Goal: Communication & Community: Answer question/provide support

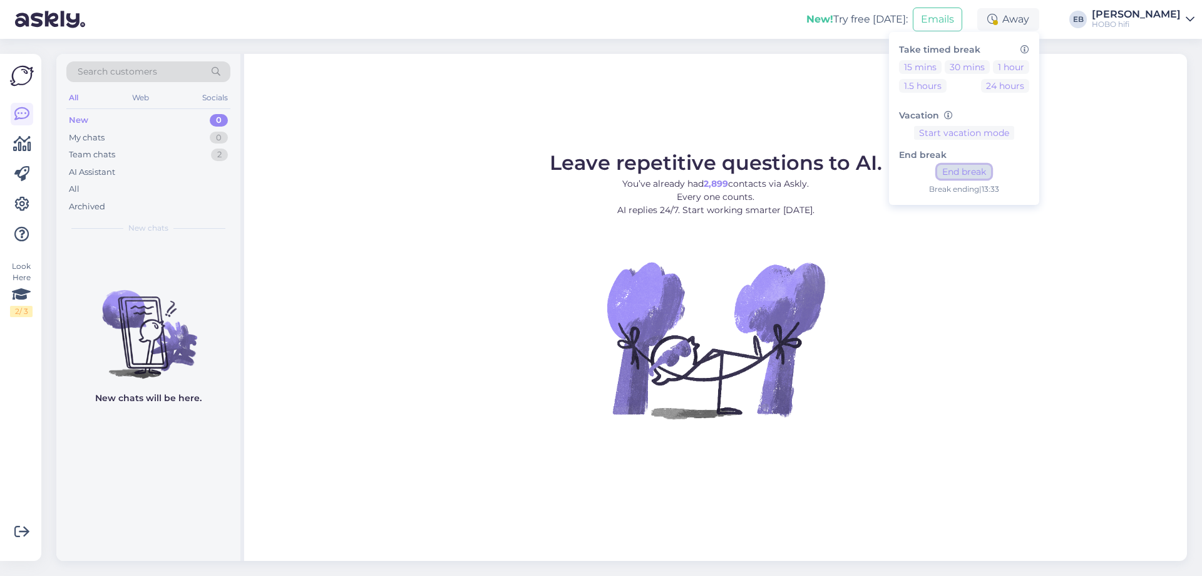
click at [991, 168] on button "End break" at bounding box center [964, 172] width 54 height 14
click at [102, 190] on div "All" at bounding box center [148, 189] width 164 height 18
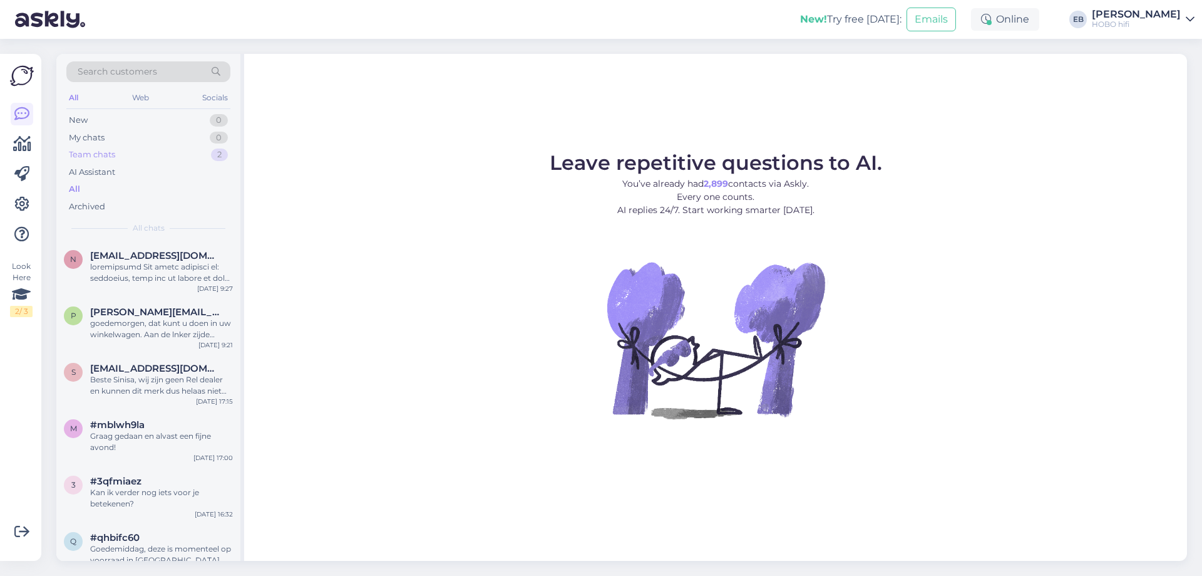
click at [107, 148] on div "Team chats" at bounding box center [92, 154] width 46 height 13
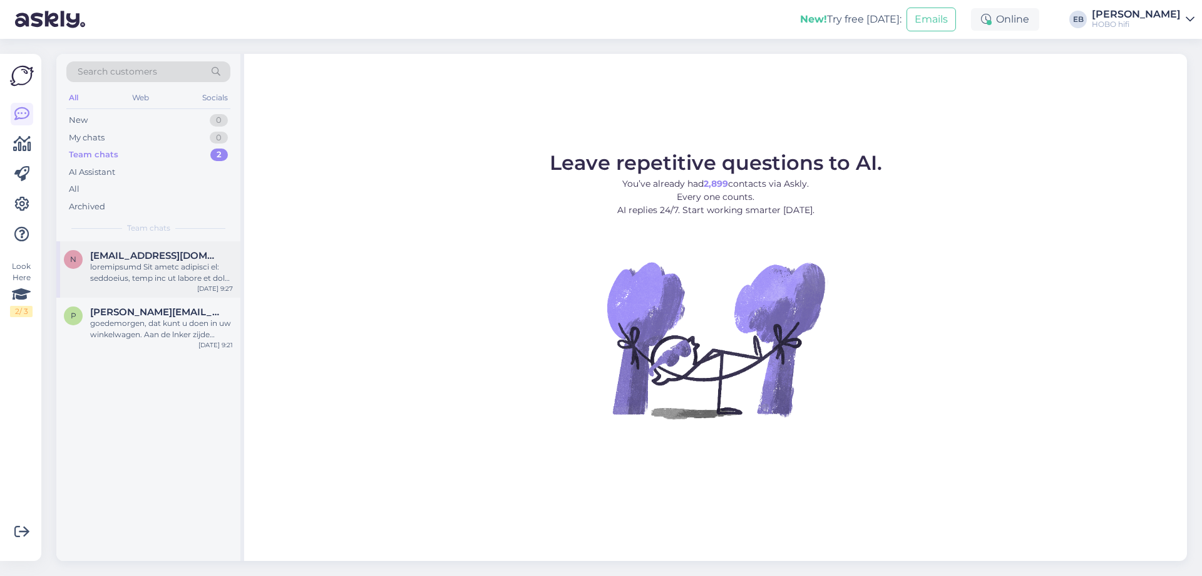
click at [164, 282] on div at bounding box center [161, 272] width 143 height 23
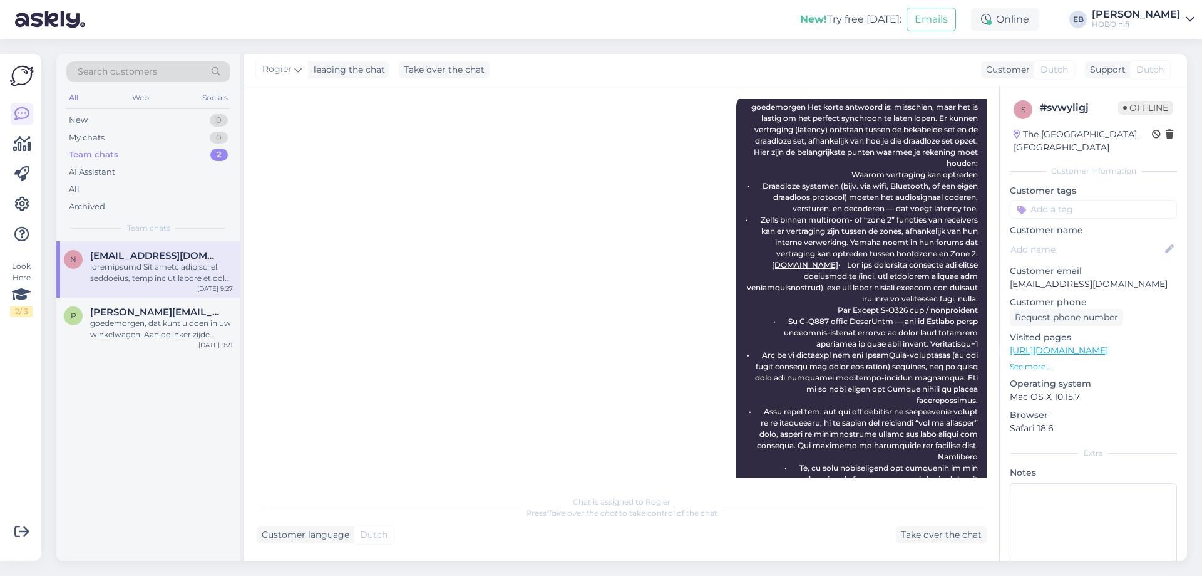
scroll to position [304, 0]
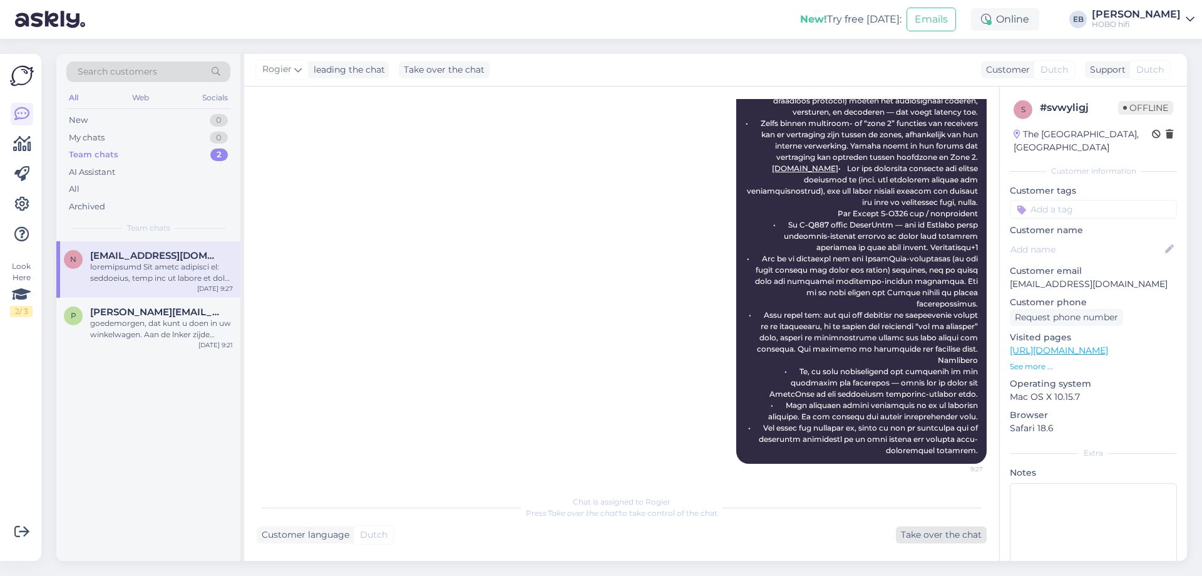
click at [945, 536] on div "Take over the chat" at bounding box center [941, 534] width 91 height 17
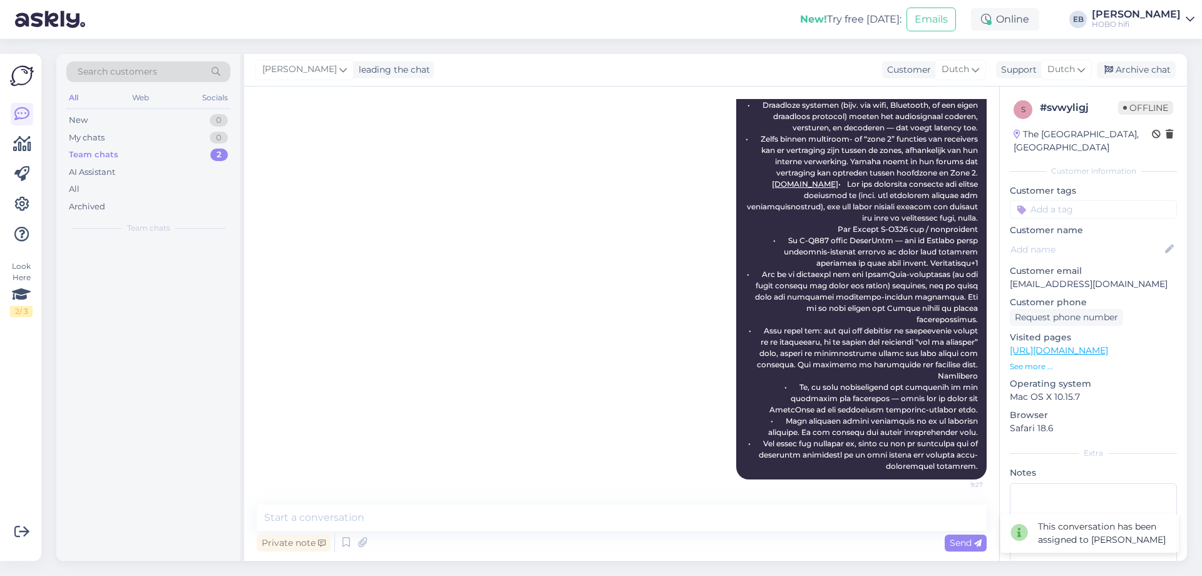
scroll to position [289, 0]
click at [1153, 71] on div "Archive chat" at bounding box center [1136, 69] width 79 height 17
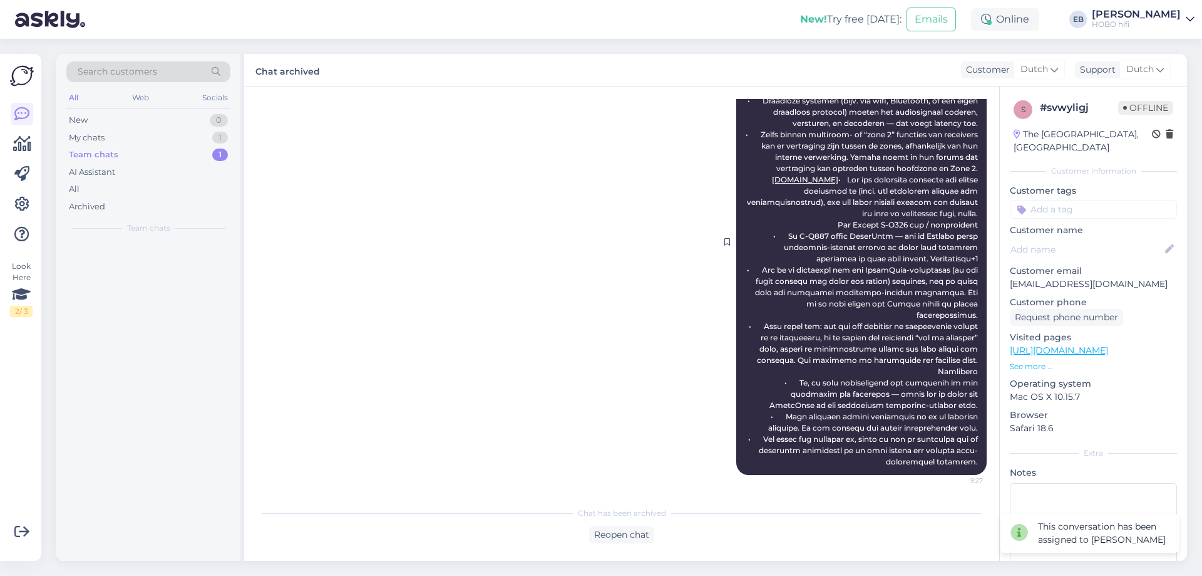
scroll to position [293, 0]
click at [178, 259] on span "[PERSON_NAME][EMAIL_ADDRESS][DOMAIN_NAME]" at bounding box center [155, 255] width 130 height 11
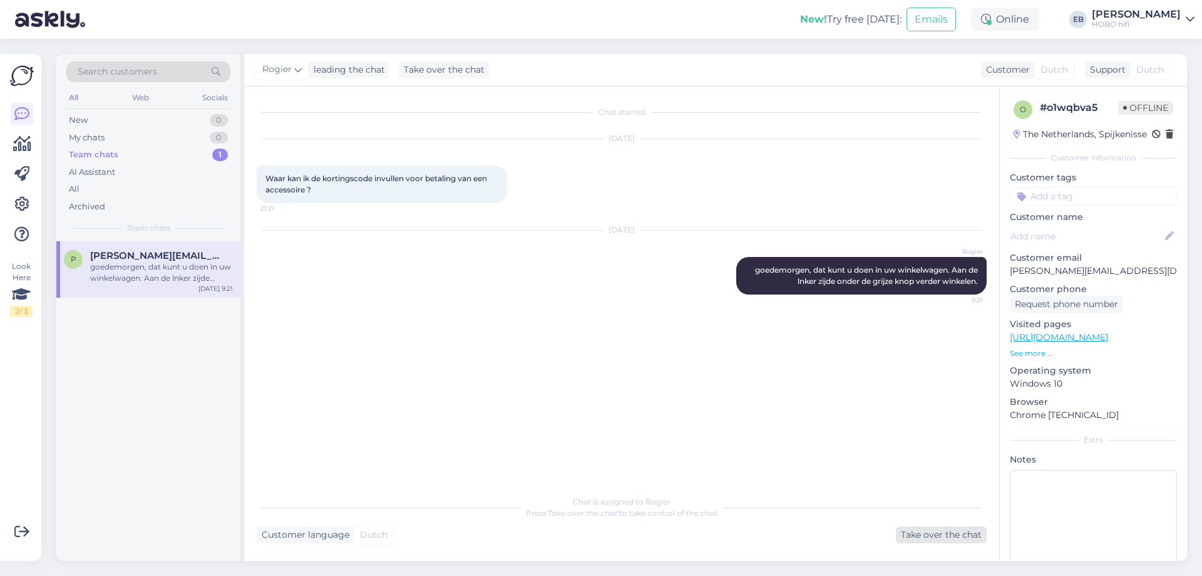
click at [916, 537] on div "Take over the chat" at bounding box center [941, 534] width 91 height 17
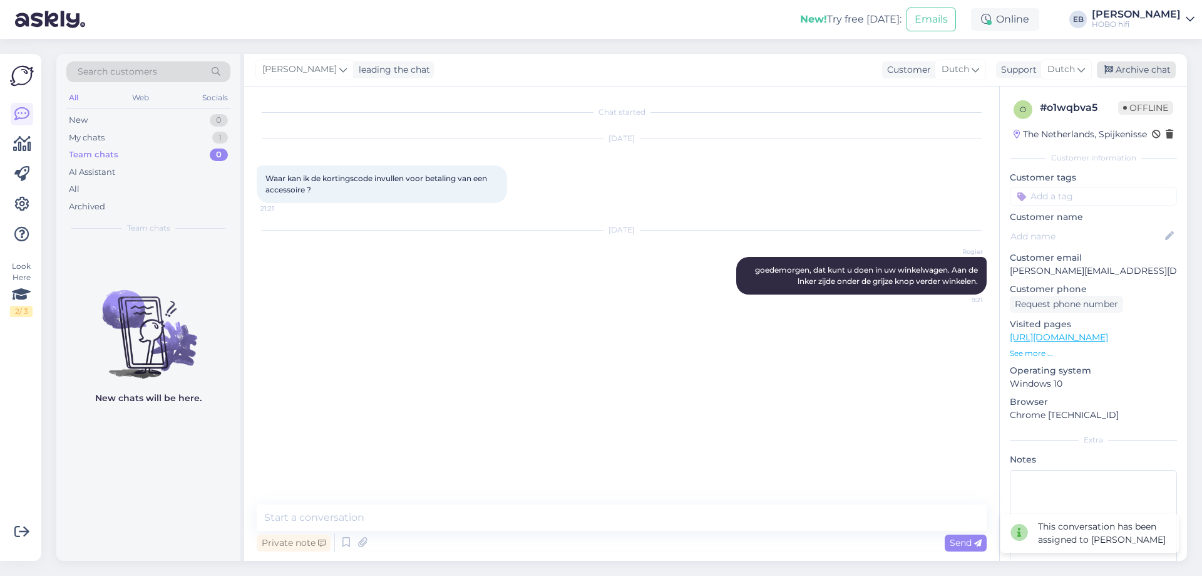
click at [1120, 68] on div "Archive chat" at bounding box center [1136, 69] width 79 height 17
click at [546, 356] on div "Chat started [DATE] Waar kan ik de kortingscode invullen voor betaling van een …" at bounding box center [627, 294] width 741 height 390
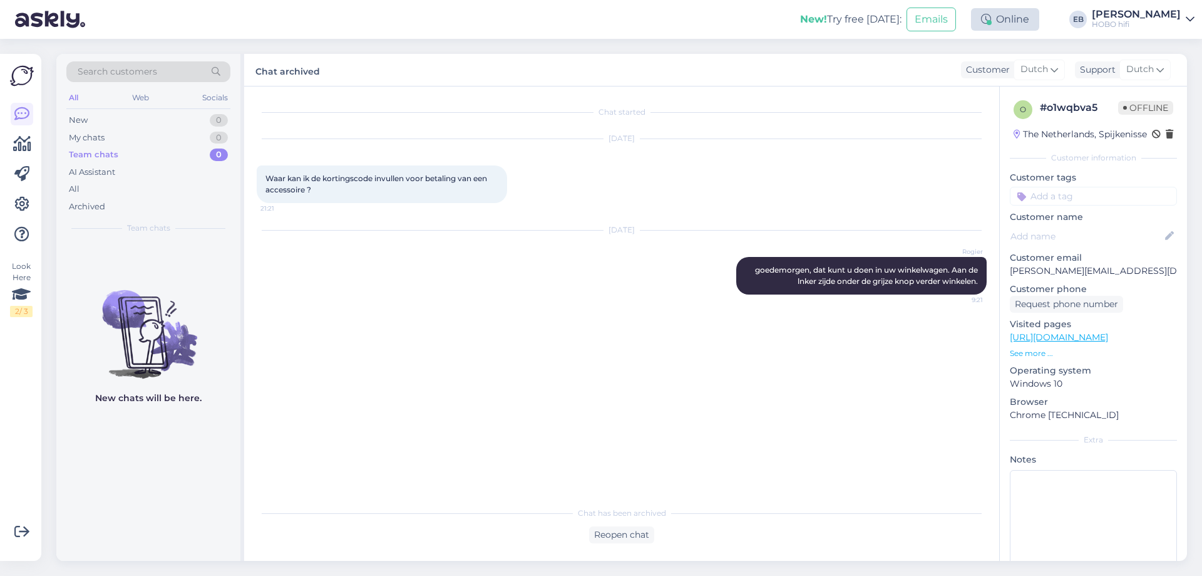
click at [1035, 18] on div "Online" at bounding box center [1005, 19] width 68 height 23
click at [1030, 66] on button "1 hour" at bounding box center [1011, 67] width 36 height 14
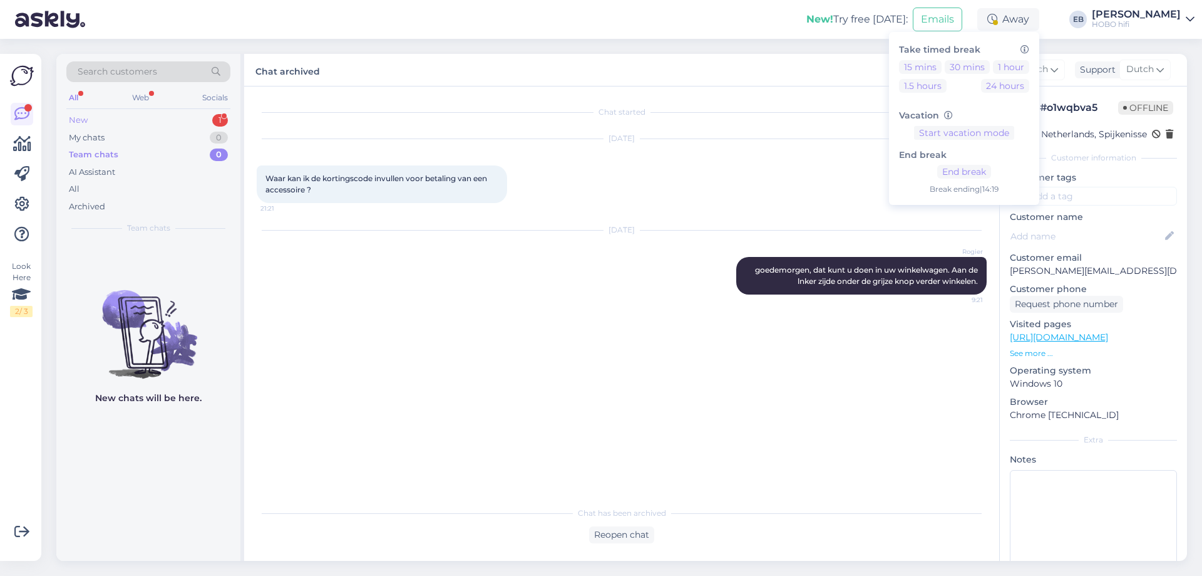
click at [90, 123] on div "New 1" at bounding box center [148, 120] width 164 height 18
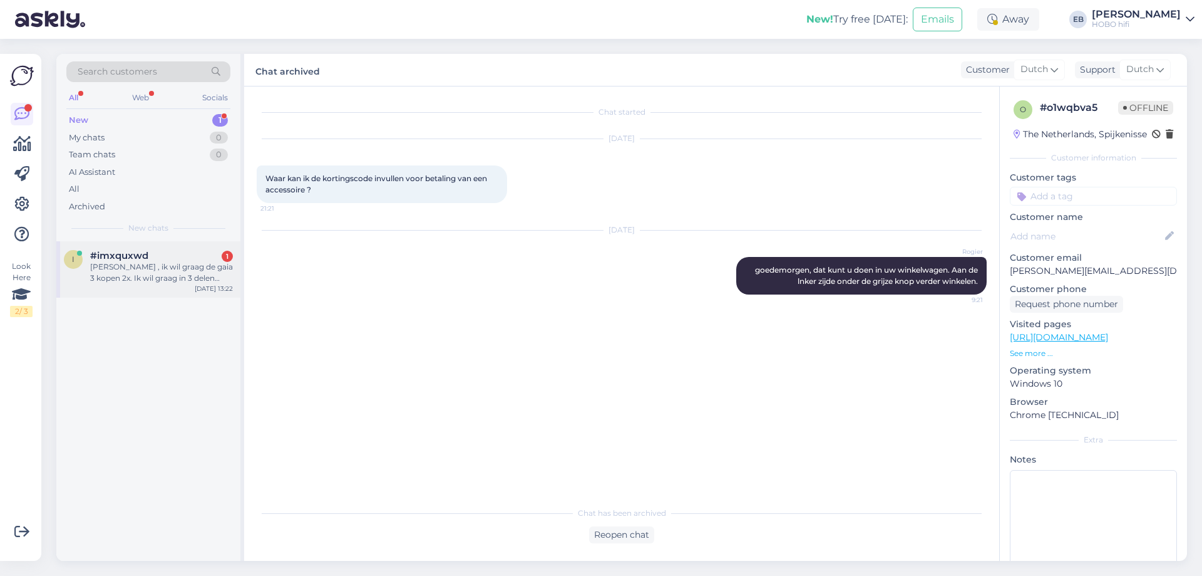
click at [120, 261] on span "#imxquxwd" at bounding box center [119, 255] width 58 height 11
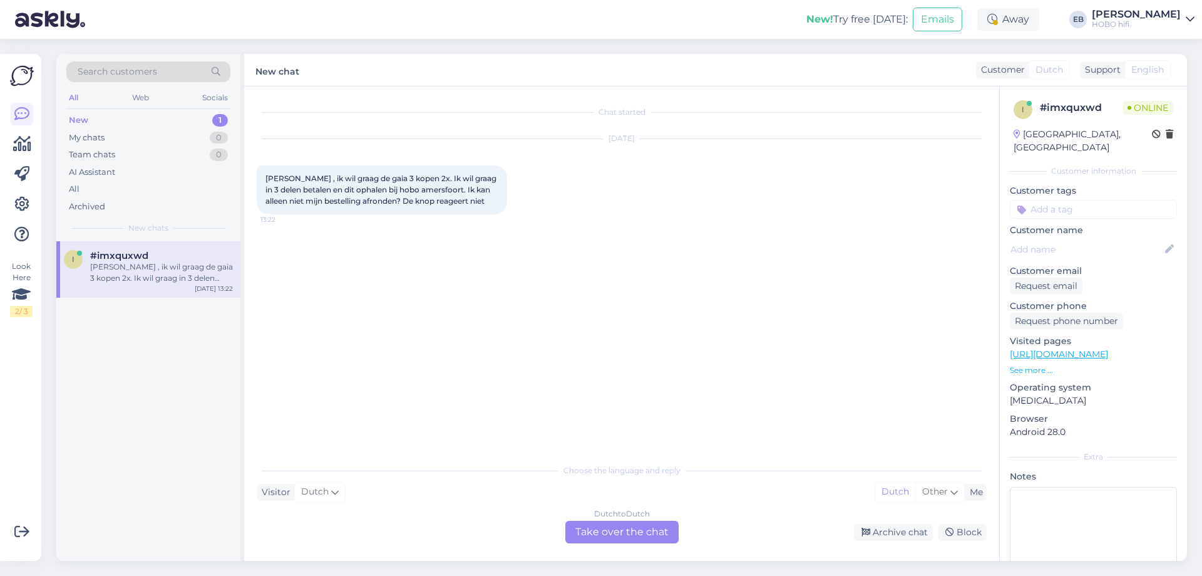
click at [617, 524] on div "Dutch to Dutch Take over the chat" at bounding box center [621, 531] width 113 height 23
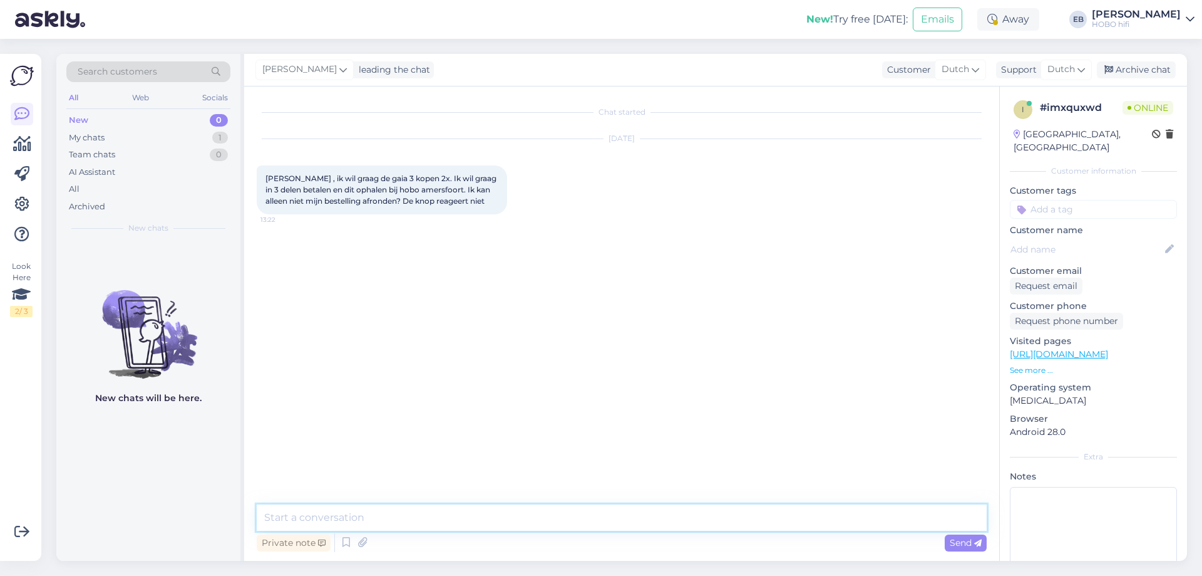
click at [450, 522] on textarea at bounding box center [622, 517] width 730 height 26
type textarea "Goedemiddag,"
drag, startPoint x: 373, startPoint y: 519, endPoint x: 380, endPoint y: 534, distance: 16.0
click at [374, 519] on textarea "Als je je telefooonnuumer ingeeft, [PERSON_NAME] we je even met uitlkeg hoe je …" at bounding box center [622, 517] width 730 height 26
type textarea "Als je je telefooonnummer ingeeft, bellen we je even met uitleg hoe je dit [PER…"
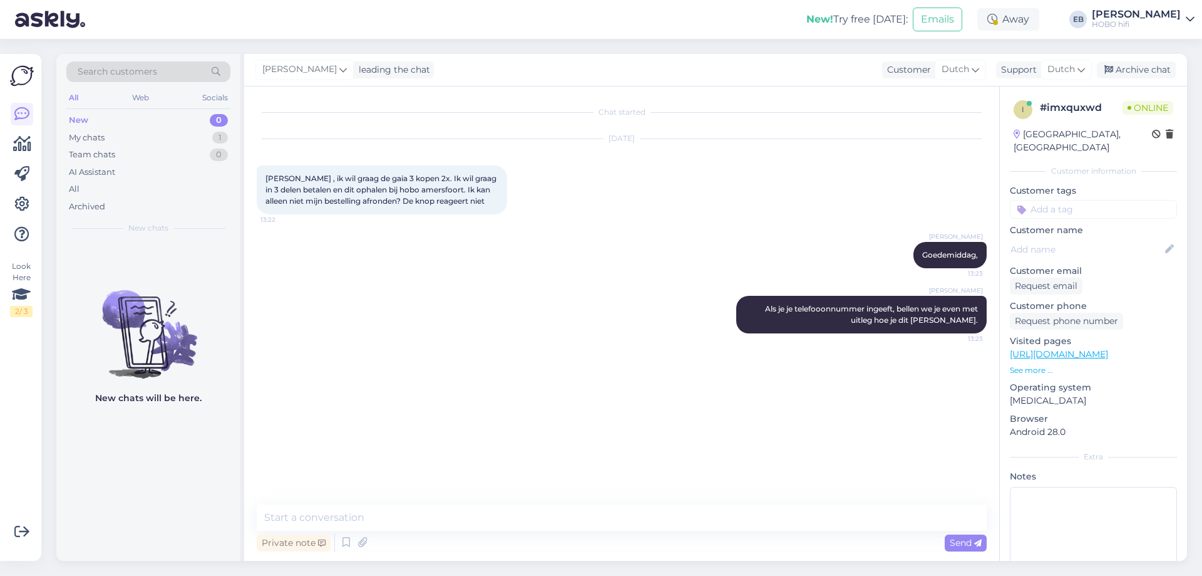
click at [1036, 349] on div "Visited pages [URL][DOMAIN_NAME] See more ..." at bounding box center [1093, 354] width 167 height 41
click at [1036, 364] on p "See more ..." at bounding box center [1093, 369] width 167 height 11
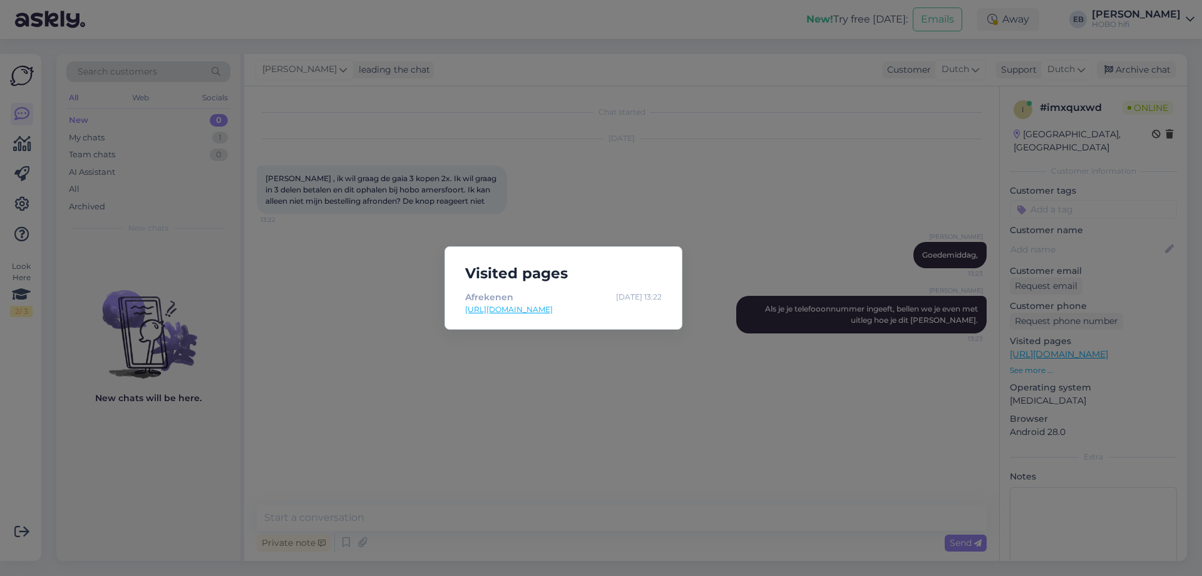
click at [632, 454] on div "Visited pages Afrekenen [DATE] 13:22 [URL][DOMAIN_NAME]" at bounding box center [601, 288] width 1202 height 576
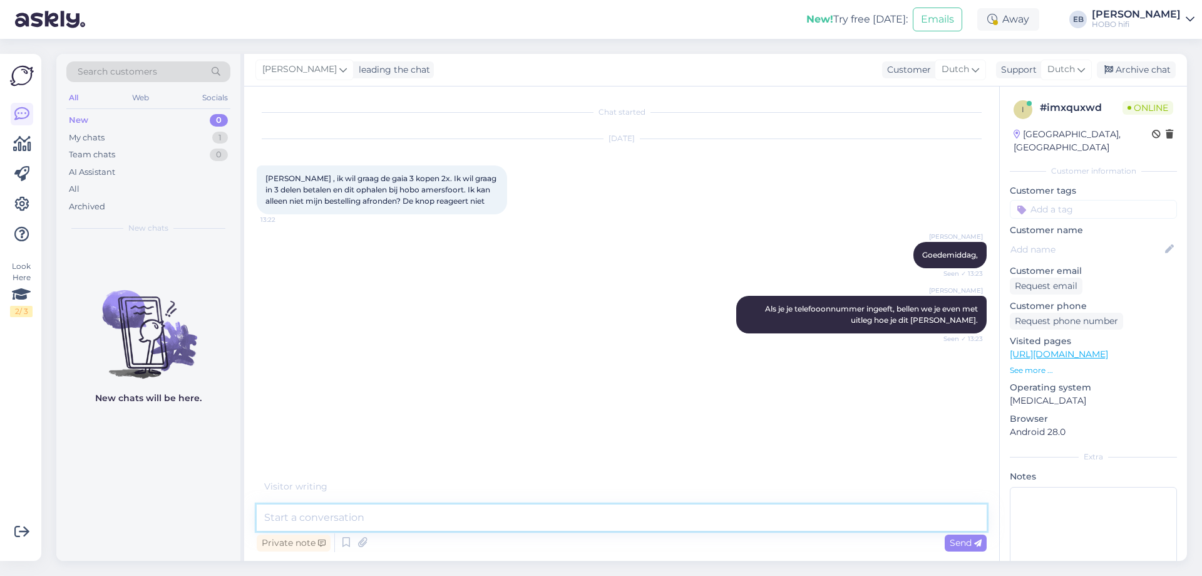
click at [309, 519] on textarea at bounding box center [622, 517] width 730 height 26
click at [311, 519] on textarea at bounding box center [622, 517] width 730 height 26
click at [324, 517] on textarea at bounding box center [622, 517] width 730 height 26
type textarea "Dank, ik bel meteen"
